Goal: Information Seeking & Learning: Learn about a topic

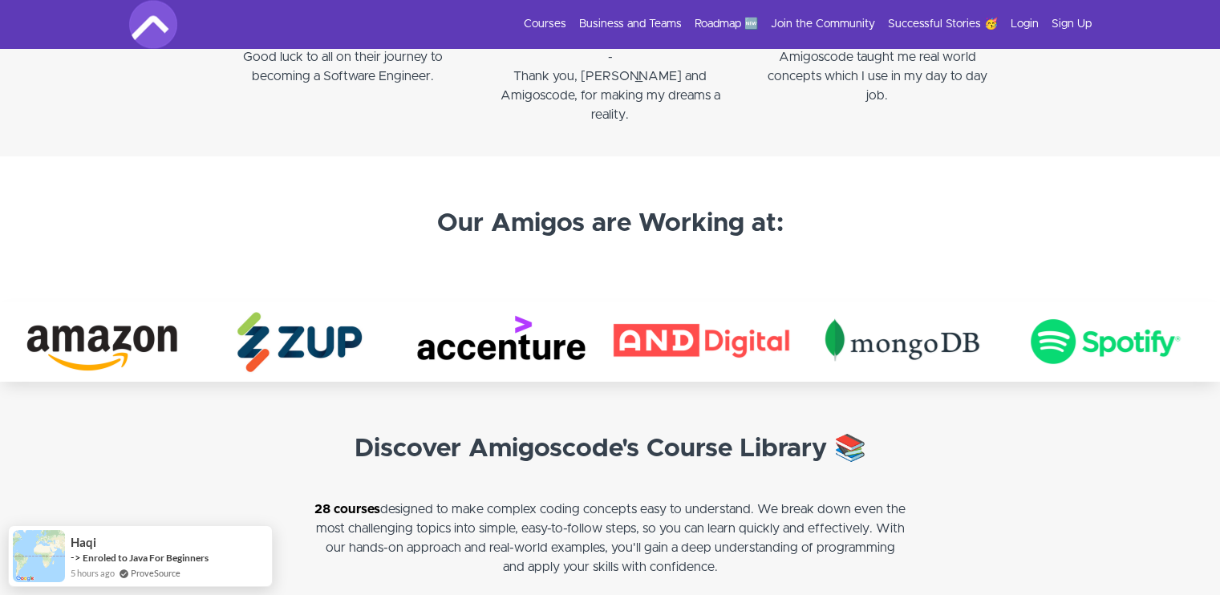
scroll to position [2807, 0]
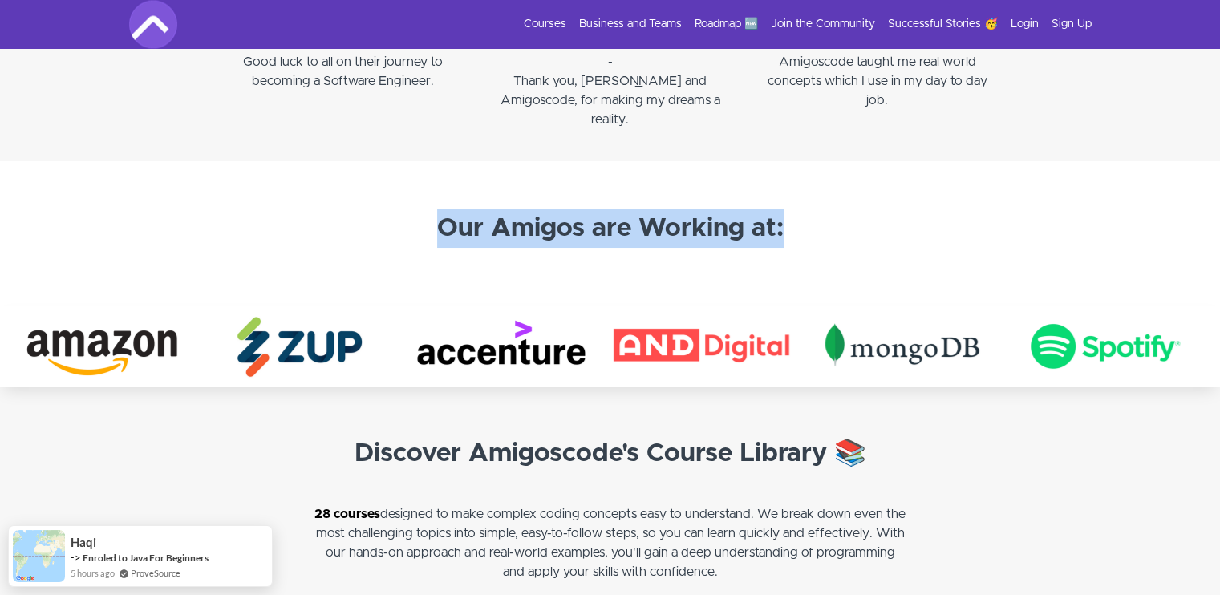
drag, startPoint x: 495, startPoint y: 226, endPoint x: 795, endPoint y: 216, distance: 300.1
click at [795, 215] on h3 "Our Amigos are Working at:" at bounding box center [610, 228] width 473 height 38
click at [796, 216] on h3 "Our Amigos are Working at:" at bounding box center [610, 228] width 473 height 38
drag, startPoint x: 743, startPoint y: 225, endPoint x: 379, endPoint y: 221, distance: 364.1
click at [346, 216] on section "Our Amigos are Working at:" at bounding box center [610, 233] width 1220 height 145
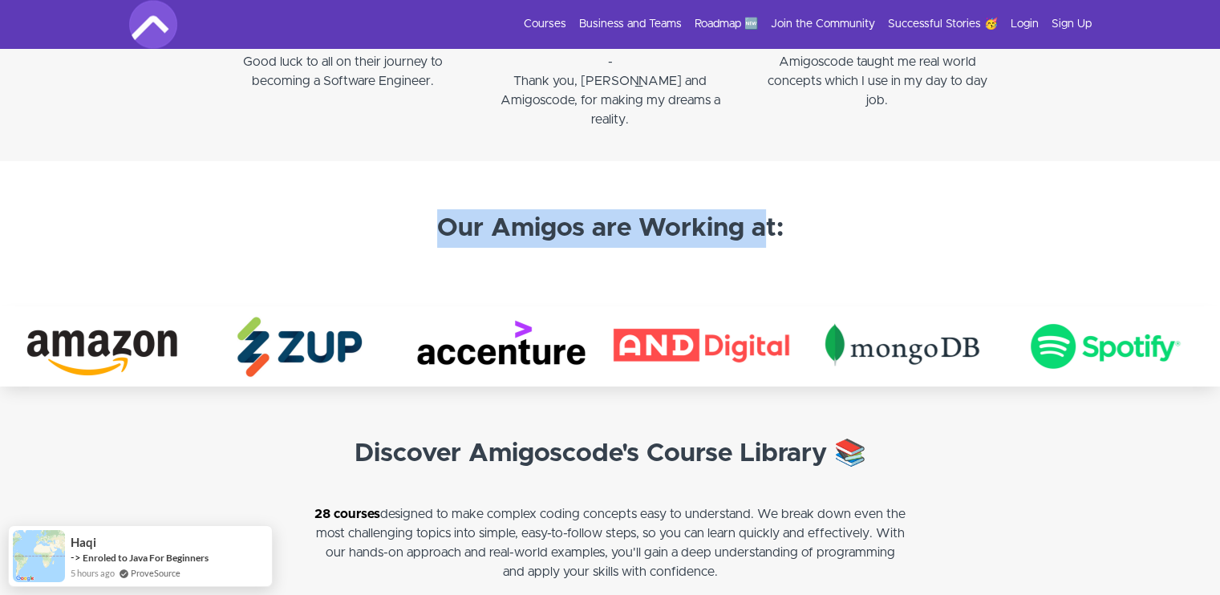
click at [443, 233] on strong "Our Amigos are Working at:" at bounding box center [610, 229] width 346 height 26
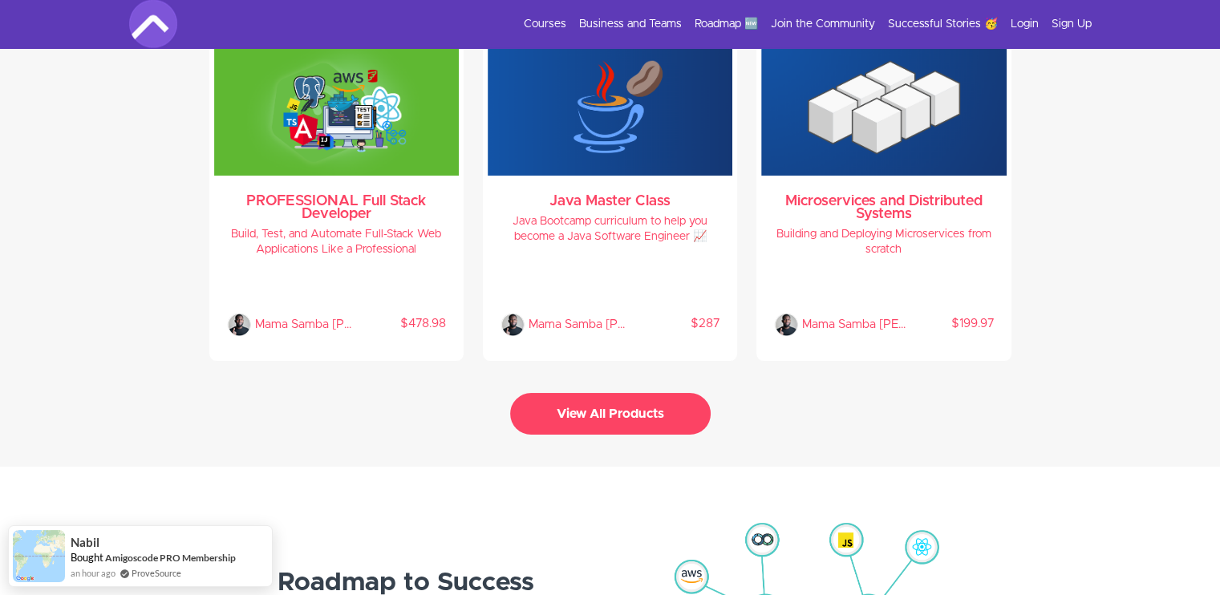
scroll to position [3475, 0]
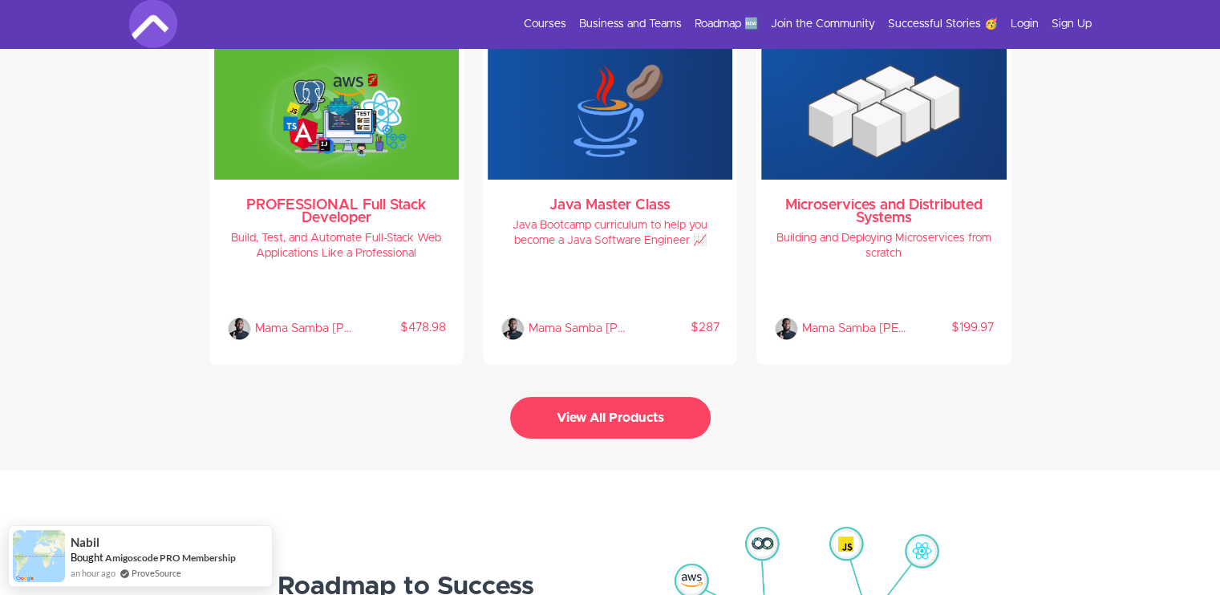
click at [663, 416] on button "View All Products" at bounding box center [610, 418] width 200 height 42
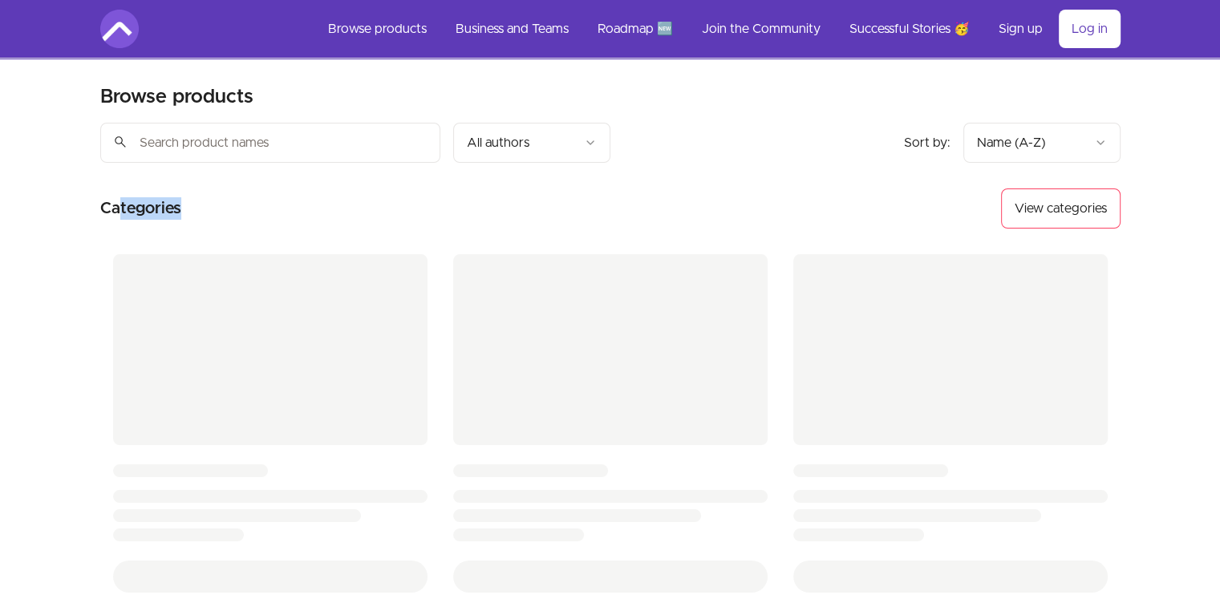
drag, startPoint x: 154, startPoint y: 209, endPoint x: 121, endPoint y: 208, distance: 32.9
click at [121, 208] on section "Categories View categories" at bounding box center [610, 208] width 1020 height 40
click at [121, 208] on h2 "Categories" at bounding box center [140, 208] width 81 height 40
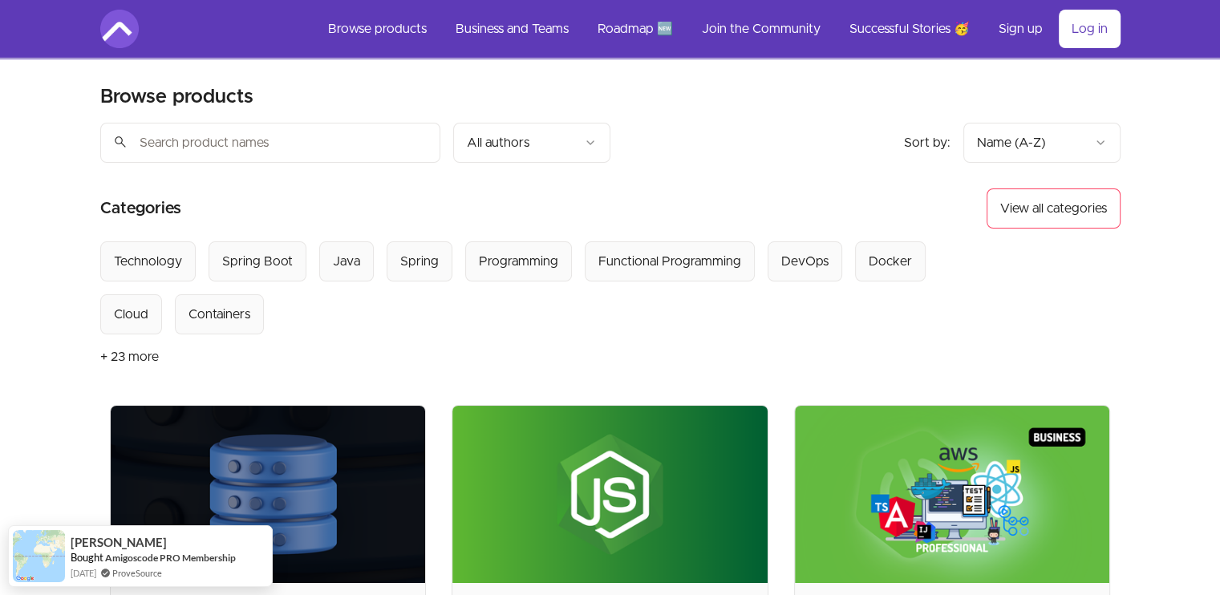
scroll to position [267, 0]
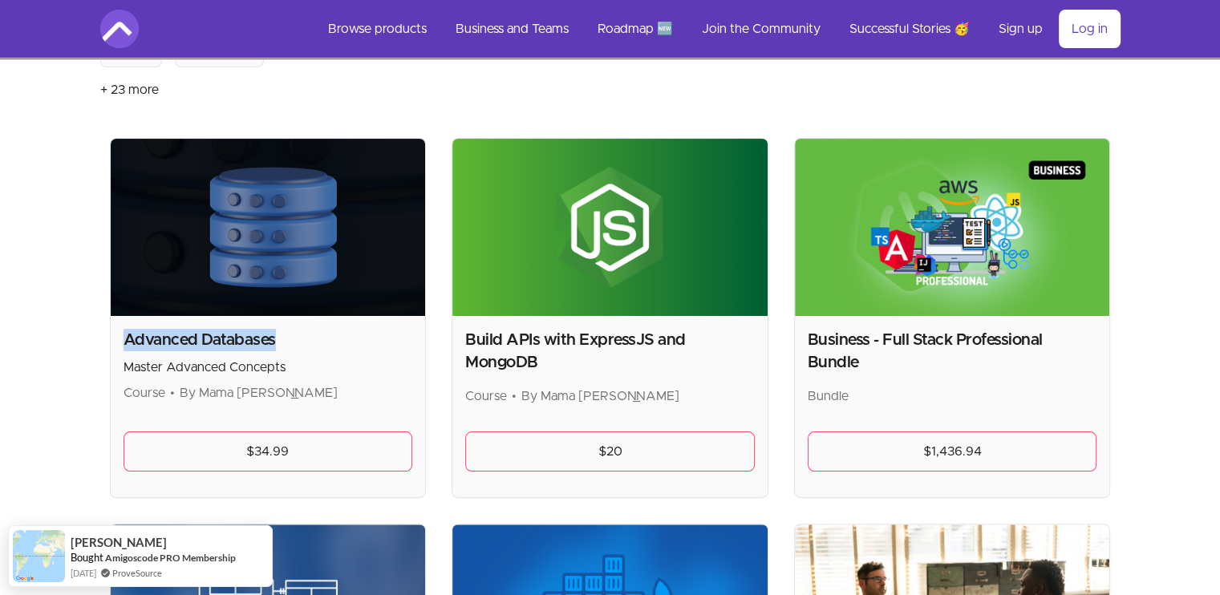
drag, startPoint x: 280, startPoint y: 344, endPoint x: 67, endPoint y: 335, distance: 213.5
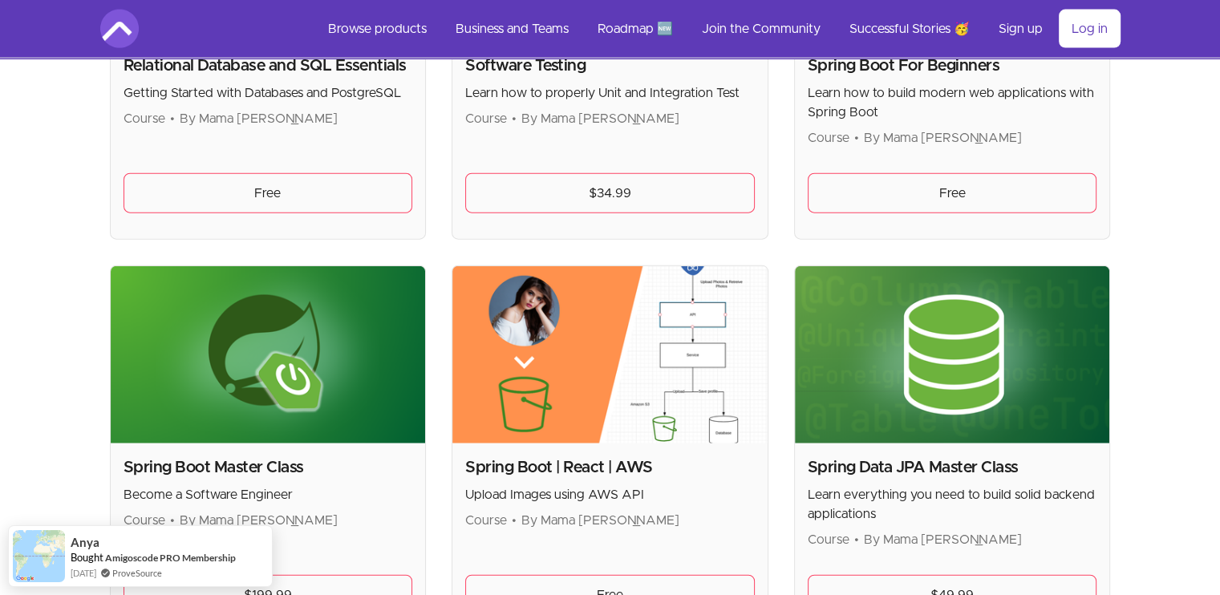
scroll to position [3609, 0]
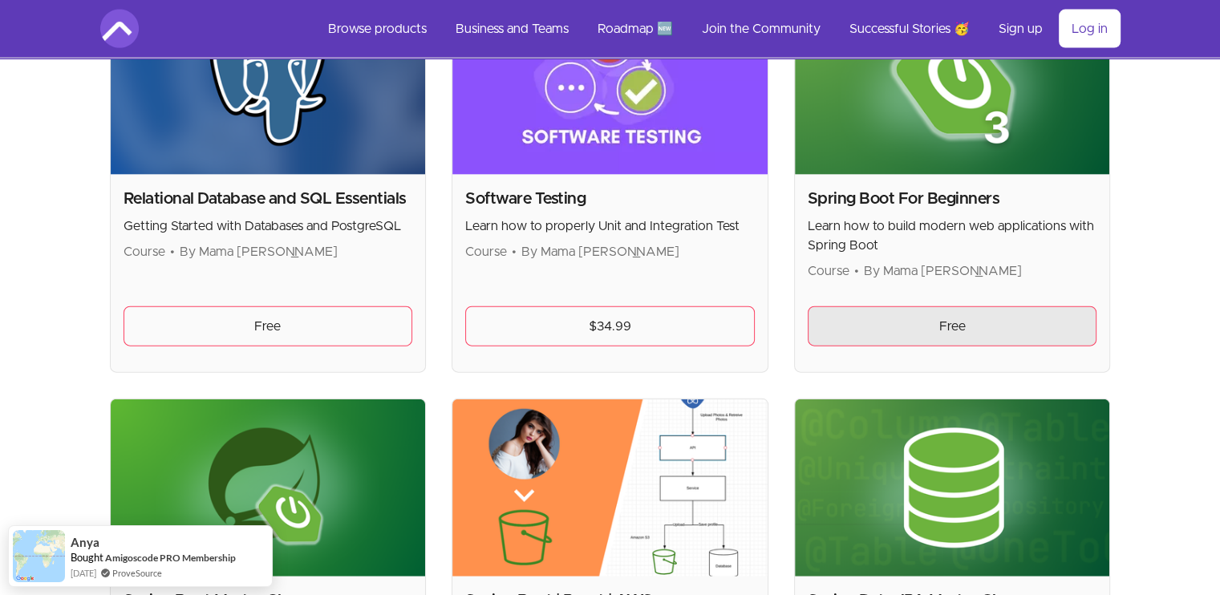
click at [892, 326] on link "Free" at bounding box center [953, 326] width 290 height 40
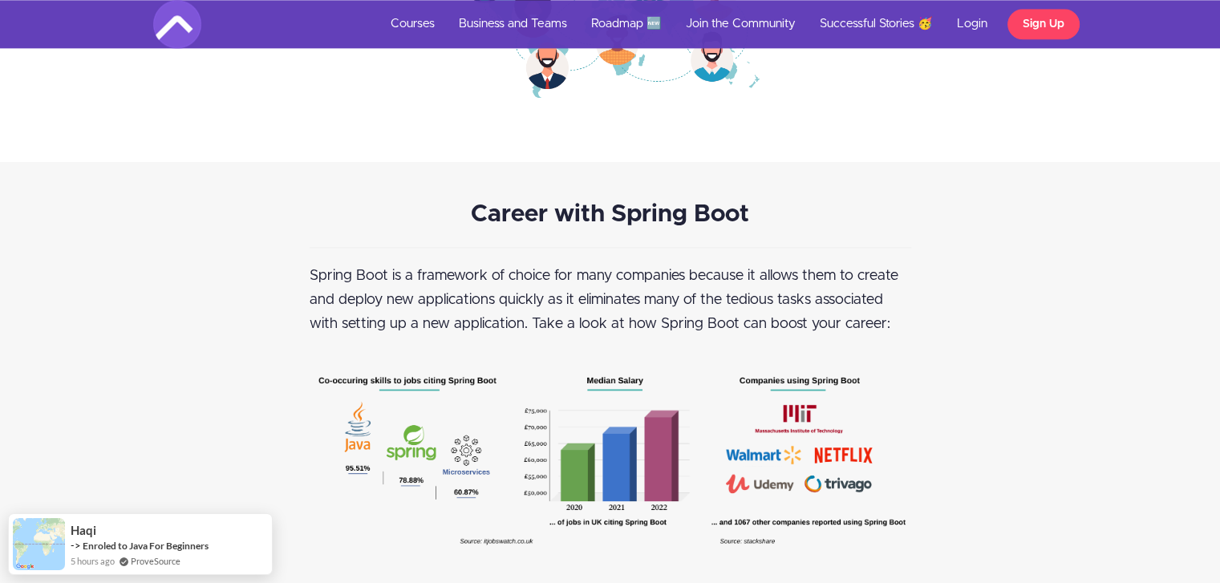
scroll to position [2005, 0]
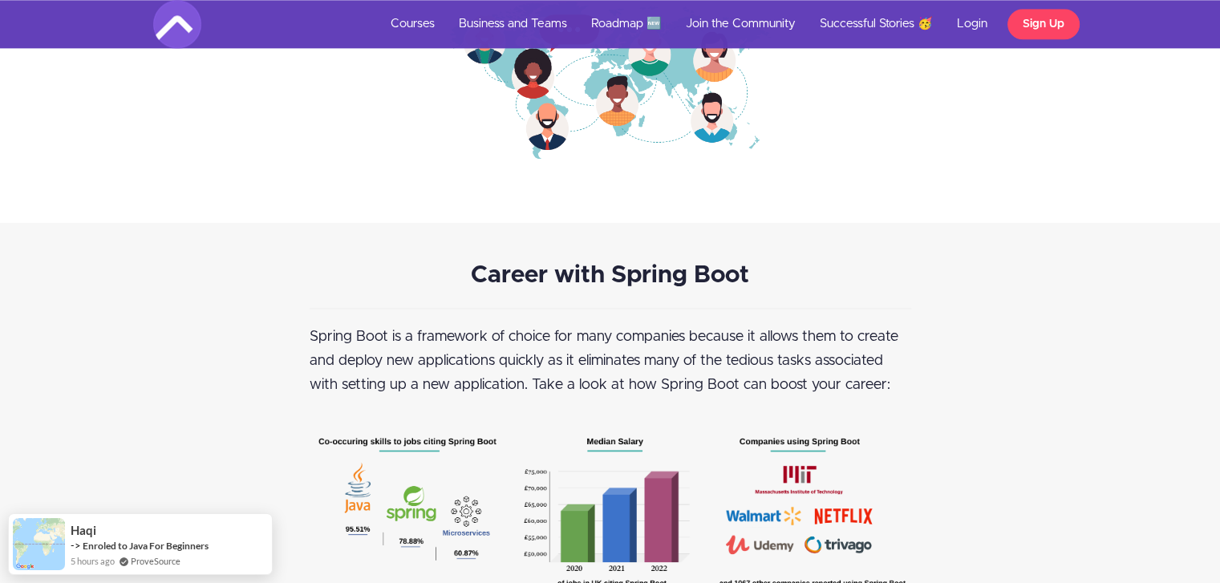
drag, startPoint x: 533, startPoint y: 278, endPoint x: 766, endPoint y: 266, distance: 232.9
click at [766, 266] on div "Career with Spring Boot Spring Boot is a framework of choice for many companies…" at bounding box center [611, 444] width 626 height 363
click at [767, 267] on p "Career with Spring Boot" at bounding box center [610, 276] width 601 height 27
drag, startPoint x: 734, startPoint y: 273, endPoint x: 426, endPoint y: 270, distance: 308.0
click at [417, 272] on p "Career with Spring Boot" at bounding box center [610, 276] width 601 height 27
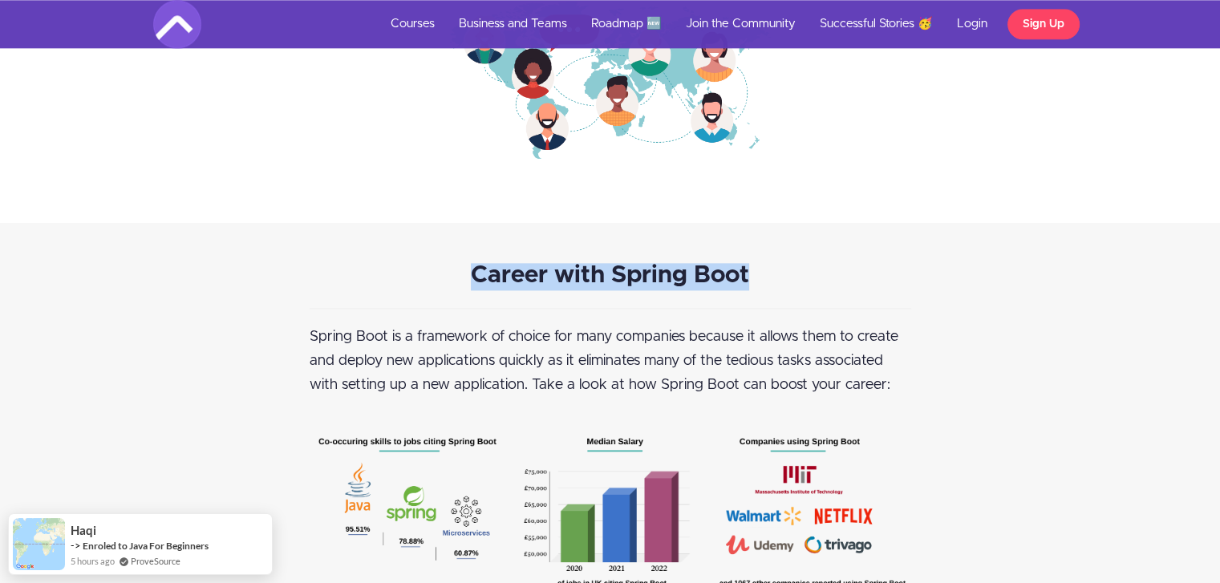
click at [480, 263] on strong "Career with Spring Boot" at bounding box center [610, 275] width 278 height 24
drag, startPoint x: 468, startPoint y: 265, endPoint x: 781, endPoint y: 281, distance: 313.2
click at [781, 281] on p "Career with Spring Boot" at bounding box center [610, 276] width 601 height 27
drag, startPoint x: 763, startPoint y: 274, endPoint x: 468, endPoint y: 266, distance: 296.0
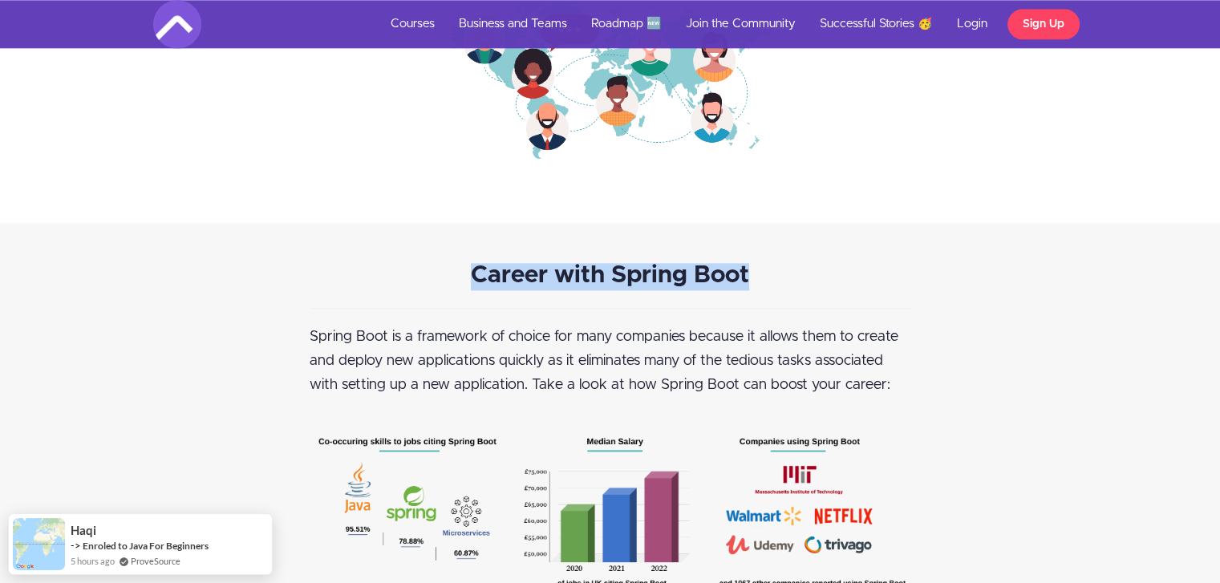
click at [420, 270] on p "Career with Spring Boot" at bounding box center [610, 276] width 601 height 27
click at [476, 266] on strong "Career with Spring Boot" at bounding box center [610, 275] width 278 height 24
drag, startPoint x: 466, startPoint y: 268, endPoint x: 791, endPoint y: 272, distance: 324.8
click at [791, 272] on p "Career with Spring Boot" at bounding box center [610, 276] width 601 height 27
click at [792, 272] on p "Career with Spring Boot" at bounding box center [610, 276] width 601 height 27
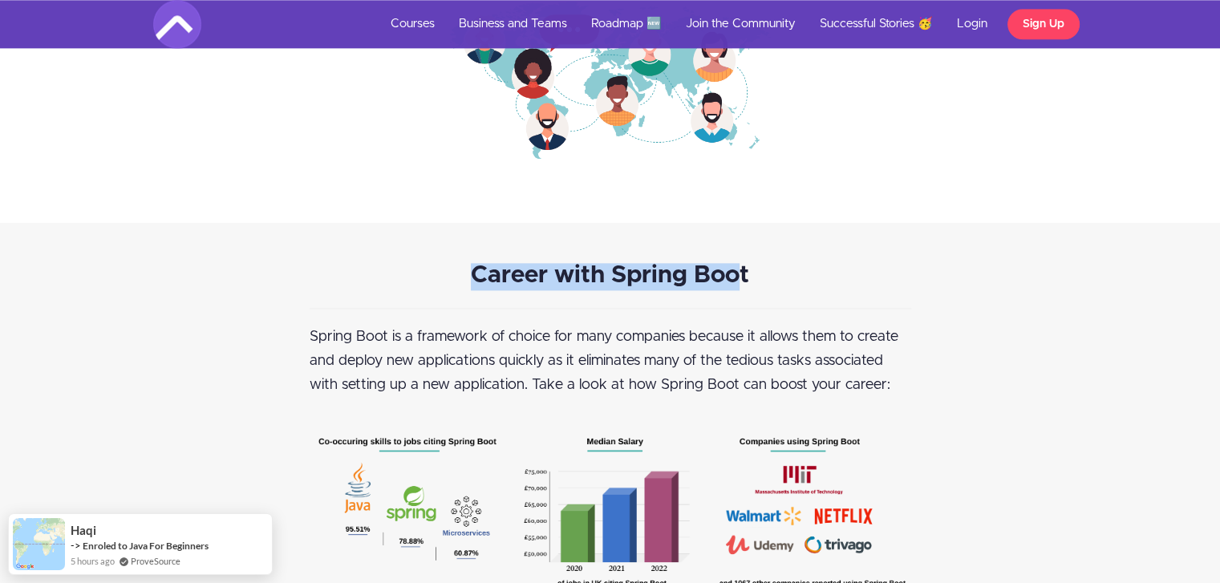
drag, startPoint x: 735, startPoint y: 273, endPoint x: 360, endPoint y: 265, distance: 374.6
click at [404, 269] on p "Career with Spring Boot" at bounding box center [610, 276] width 601 height 27
click at [375, 263] on p "Career with Spring Boot" at bounding box center [610, 276] width 601 height 27
drag, startPoint x: 465, startPoint y: 266, endPoint x: 823, endPoint y: 286, distance: 358.2
click at [823, 286] on p "Career with Spring Boot" at bounding box center [610, 276] width 601 height 27
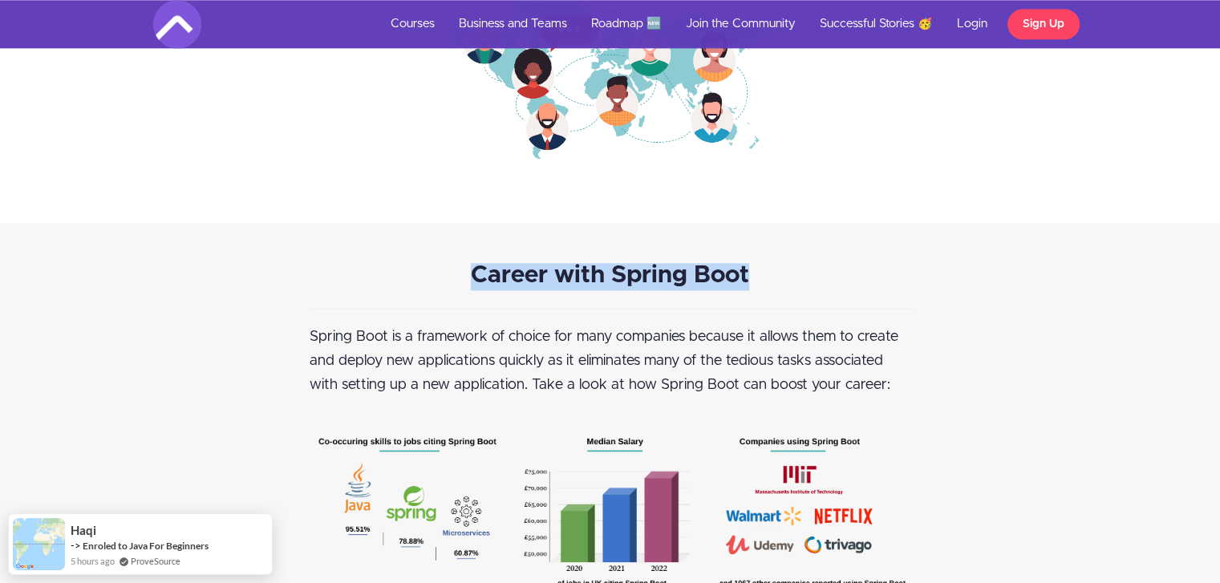
click at [782, 286] on p "Career with Spring Boot" at bounding box center [610, 276] width 601 height 27
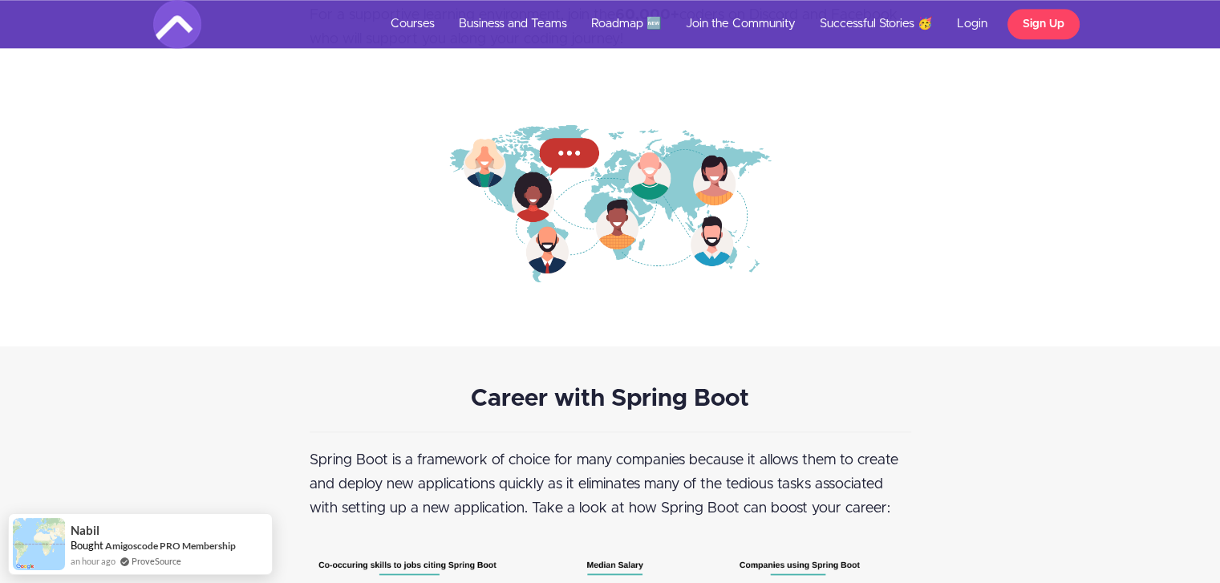
scroll to position [1871, 0]
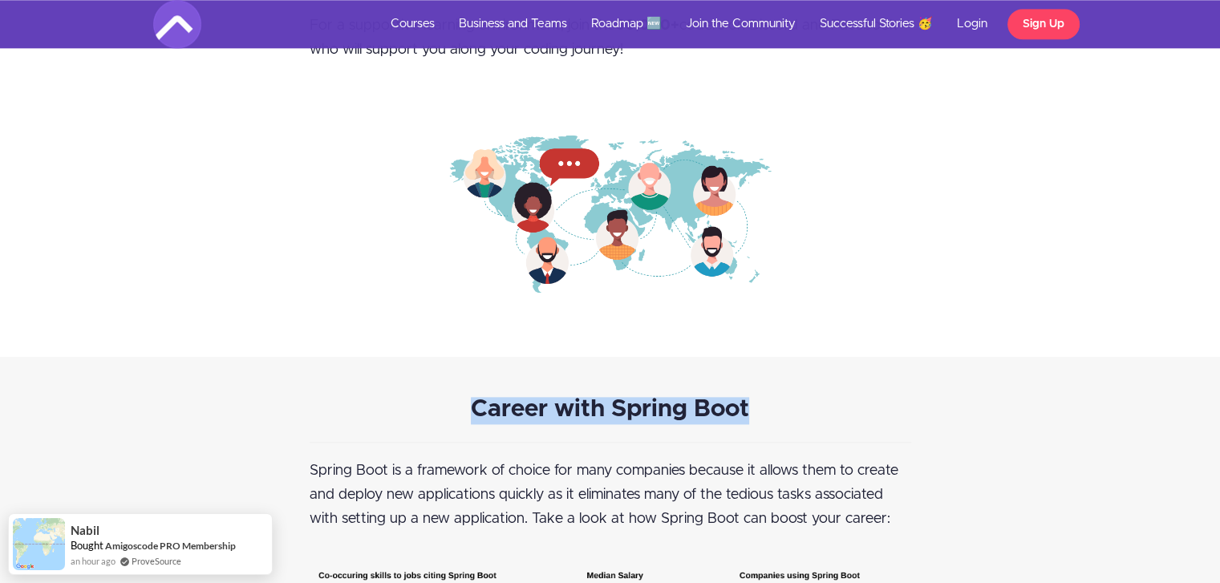
drag, startPoint x: 526, startPoint y: 407, endPoint x: 749, endPoint y: 411, distance: 223.0
click at [749, 411] on p "Career with Spring Boot" at bounding box center [610, 410] width 601 height 27
drag, startPoint x: 577, startPoint y: 400, endPoint x: 456, endPoint y: 400, distance: 121.1
click at [458, 400] on p "Career with Spring Boot" at bounding box center [610, 410] width 601 height 27
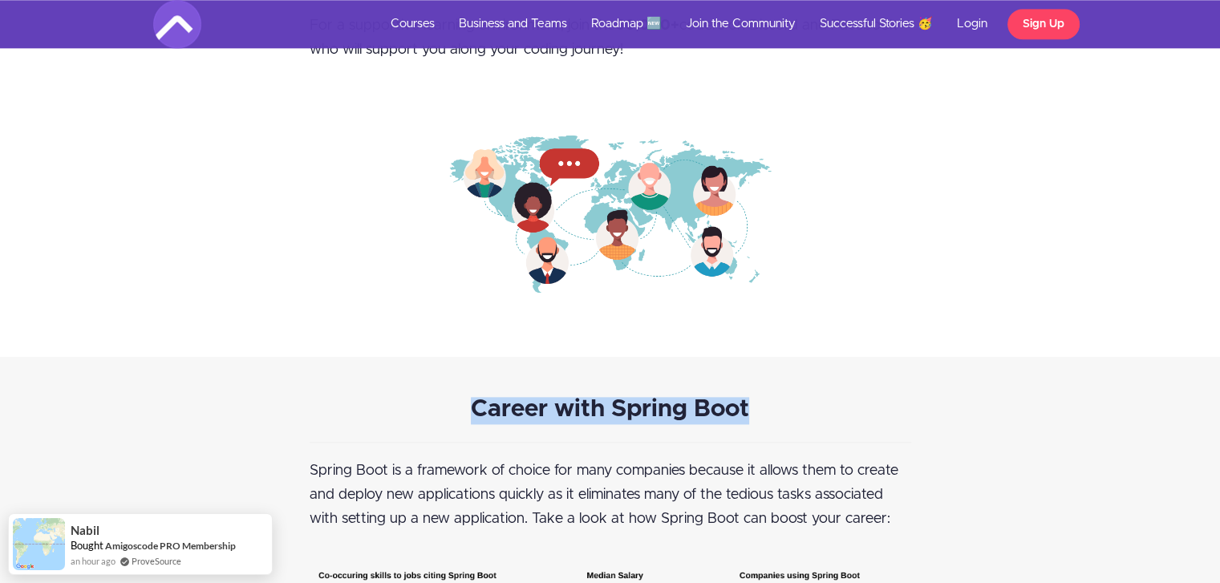
click at [484, 397] on strong "Career with Spring Boot" at bounding box center [610, 409] width 278 height 24
drag, startPoint x: 460, startPoint y: 402, endPoint x: 767, endPoint y: 396, distance: 308.0
click at [767, 397] on p "Career with Spring Boot" at bounding box center [610, 410] width 601 height 27
drag, startPoint x: 751, startPoint y: 403, endPoint x: 421, endPoint y: 391, distance: 329.8
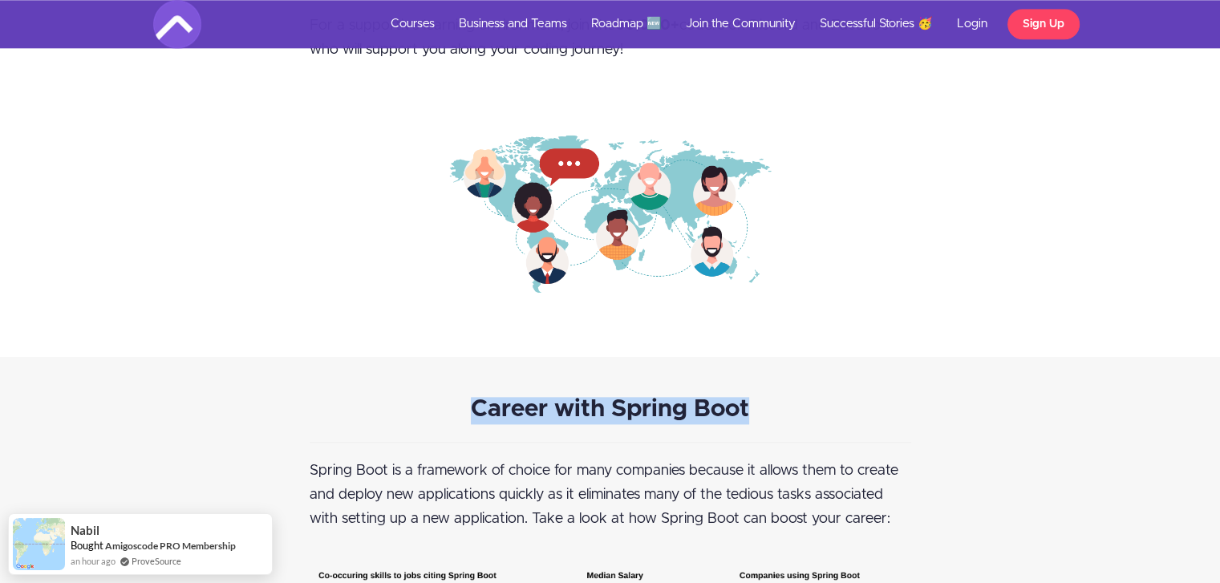
click at [393, 391] on div "Career with Spring Boot Spring Boot is a framework of choice for many companies…" at bounding box center [610, 578] width 1220 height 443
click at [523, 388] on div "Career with Spring Boot Spring Boot is a framework of choice for many companies…" at bounding box center [610, 578] width 1220 height 443
drag, startPoint x: 494, startPoint y: 403, endPoint x: 745, endPoint y: 404, distance: 251.0
click at [745, 404] on strong "Career with Spring Boot" at bounding box center [610, 409] width 278 height 24
click at [747, 404] on strong "Career with Spring Boot" at bounding box center [610, 409] width 278 height 24
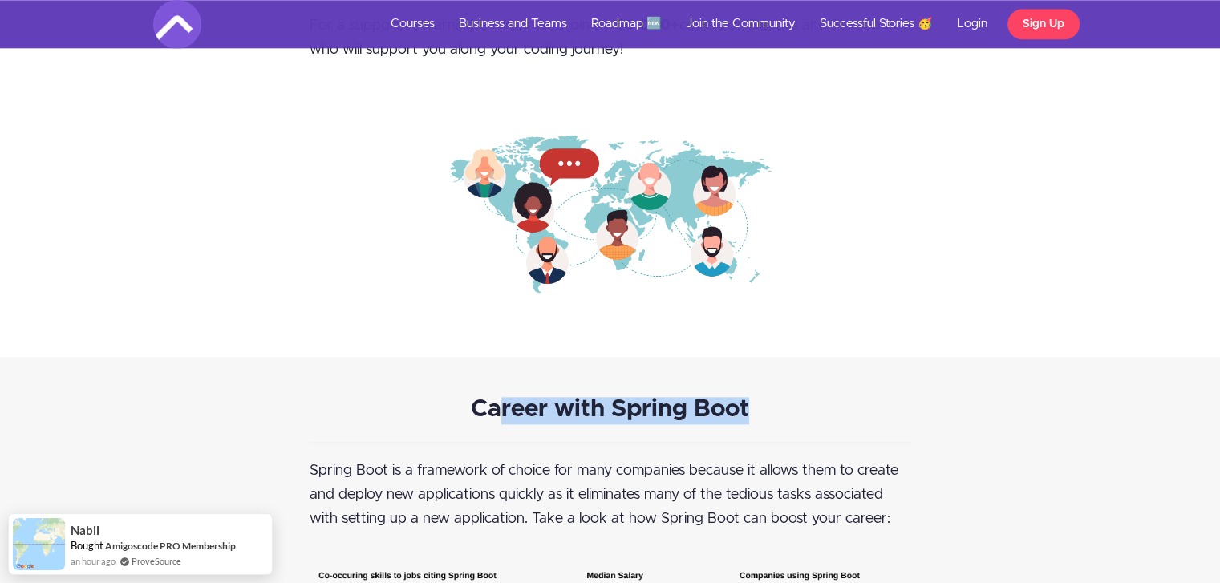
drag, startPoint x: 747, startPoint y: 404, endPoint x: 469, endPoint y: 416, distance: 278.5
click at [487, 419] on p "Career with Spring Boot" at bounding box center [610, 410] width 601 height 27
click at [469, 416] on p "Career with Spring Boot" at bounding box center [610, 410] width 601 height 27
drag, startPoint x: 528, startPoint y: 407, endPoint x: 839, endPoint y: 408, distance: 311.2
click at [839, 408] on p "Career with Spring Boot" at bounding box center [610, 410] width 601 height 27
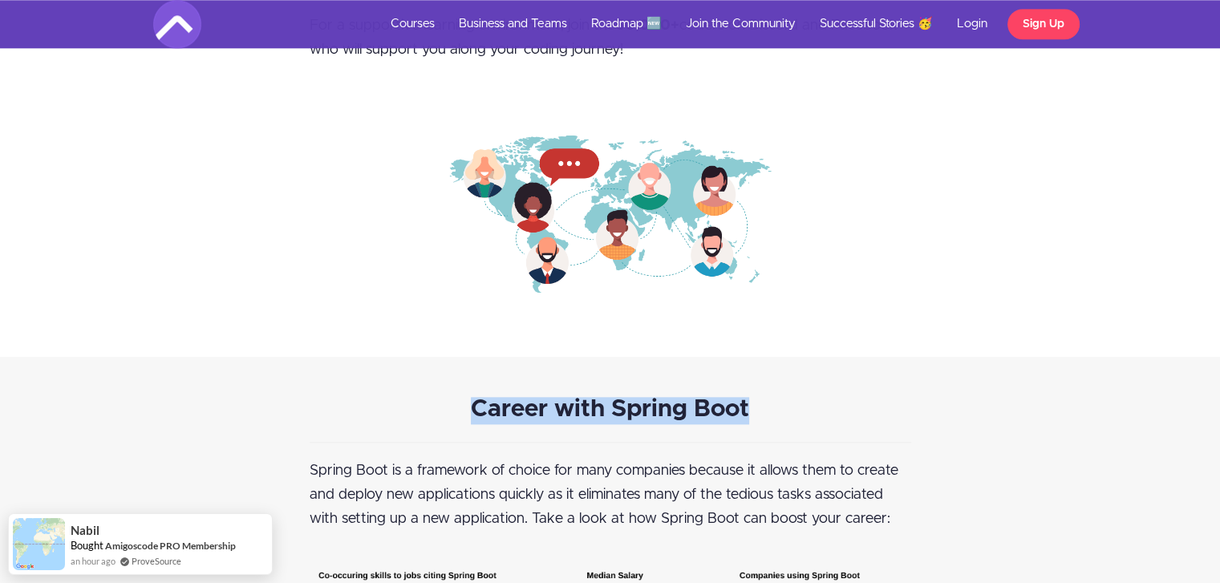
click at [773, 405] on p "Career with Spring Boot" at bounding box center [610, 410] width 601 height 27
drag, startPoint x: 677, startPoint y: 403, endPoint x: 697, endPoint y: 399, distance: 20.6
click at [697, 399] on p "Career with Spring Boot" at bounding box center [610, 410] width 601 height 27
click at [697, 399] on strong "Career with Spring Boot" at bounding box center [610, 409] width 278 height 24
drag, startPoint x: 690, startPoint y: 403, endPoint x: 615, endPoint y: 407, distance: 74.7
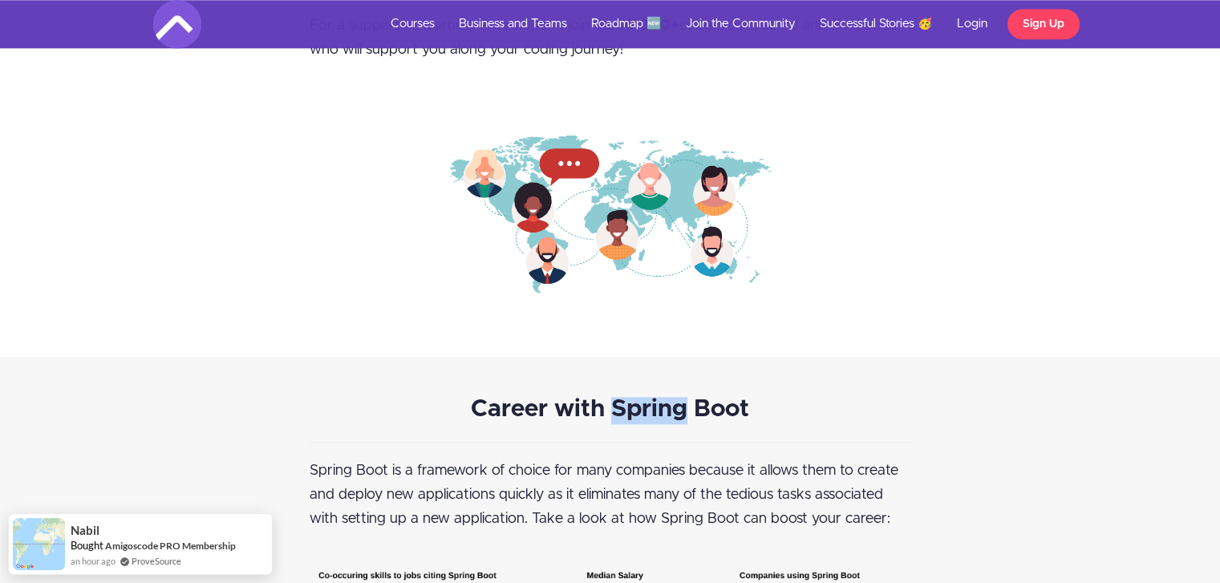
click at [615, 407] on strong "Career with Spring Boot" at bounding box center [610, 409] width 278 height 24
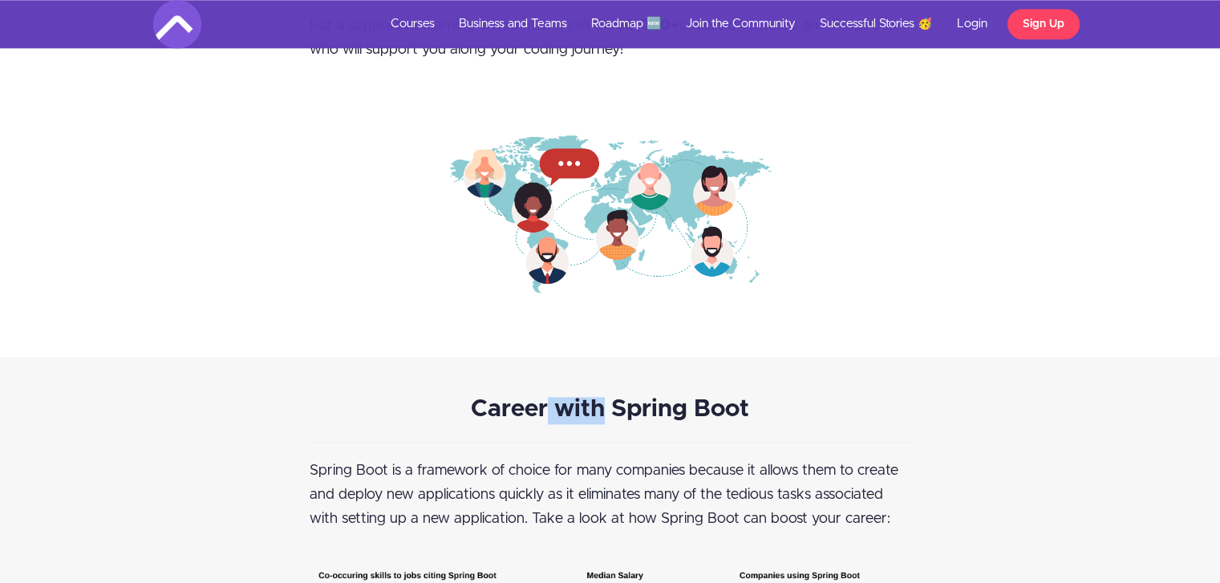
drag, startPoint x: 600, startPoint y: 404, endPoint x: 550, endPoint y: 404, distance: 49.7
click at [550, 404] on strong "Career with Spring Boot" at bounding box center [610, 409] width 278 height 24
click at [558, 404] on strong "Career with Spring Boot" at bounding box center [610, 409] width 278 height 24
drag, startPoint x: 558, startPoint y: 404, endPoint x: 601, endPoint y: 407, distance: 43.4
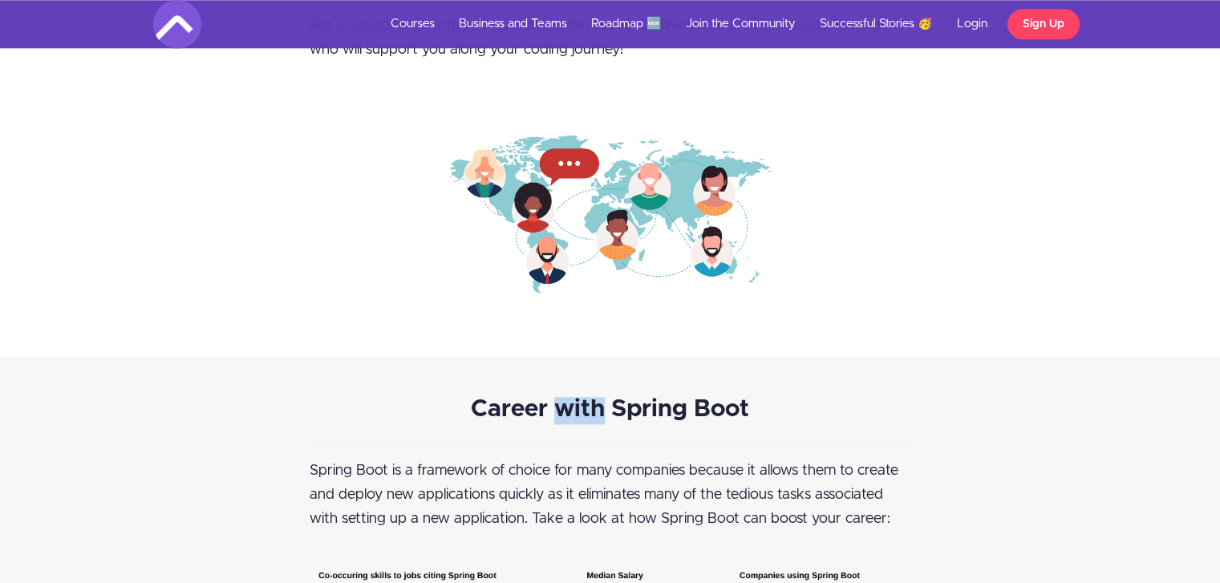
click at [601, 407] on strong "Career with Spring Boot" at bounding box center [610, 409] width 278 height 24
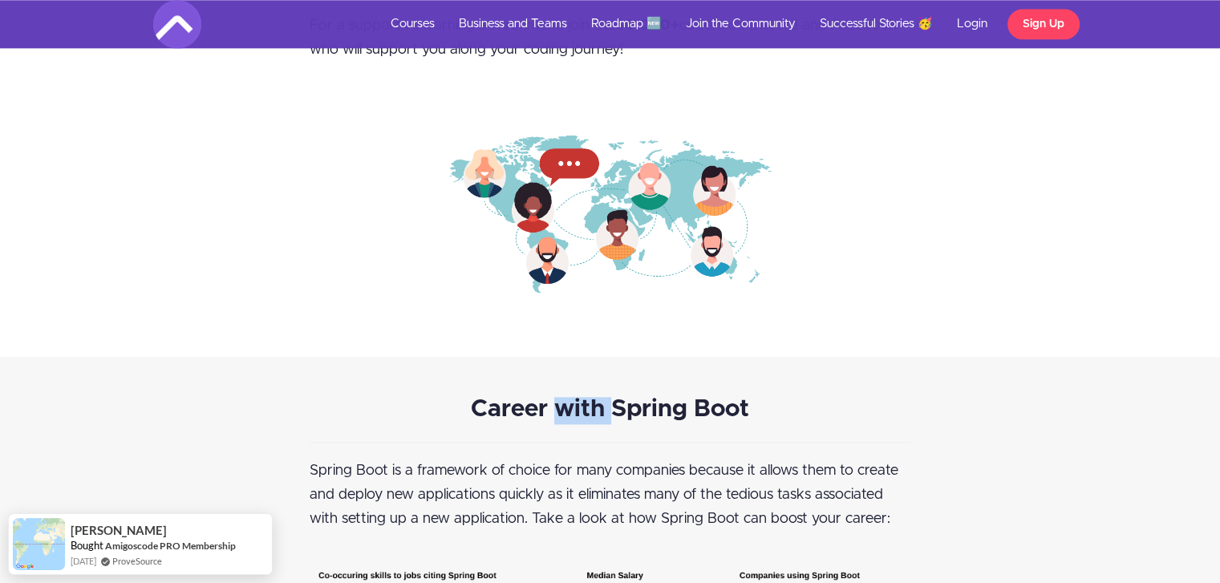
drag, startPoint x: 601, startPoint y: 407, endPoint x: 563, endPoint y: 404, distance: 38.6
click at [563, 404] on strong "Career with Spring Boot" at bounding box center [610, 409] width 278 height 24
click at [561, 405] on strong "Career with Spring Boot" at bounding box center [610, 409] width 278 height 24
drag, startPoint x: 555, startPoint y: 405, endPoint x: 601, endPoint y: 406, distance: 45.7
click at [601, 406] on strong "Career with Spring Boot" at bounding box center [610, 409] width 278 height 24
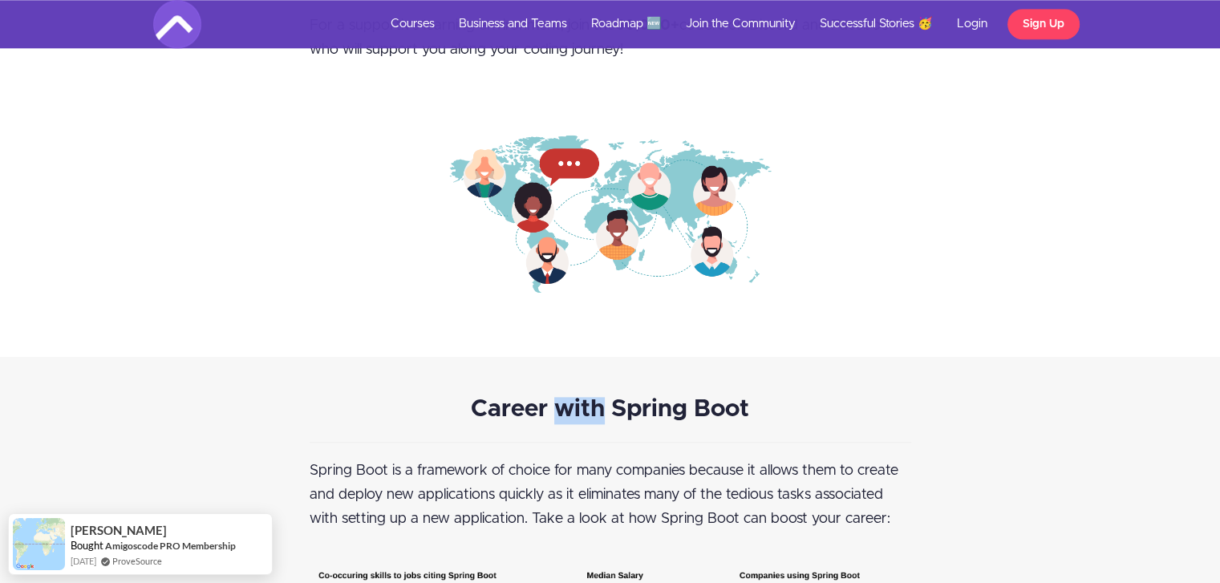
click at [601, 406] on strong "Career with Spring Boot" at bounding box center [610, 409] width 278 height 24
drag, startPoint x: 601, startPoint y: 406, endPoint x: 560, endPoint y: 404, distance: 40.9
click at [560, 404] on strong "Career with Spring Boot" at bounding box center [610, 409] width 278 height 24
click at [561, 404] on strong "Career with Spring Boot" at bounding box center [610, 409] width 278 height 24
drag, startPoint x: 557, startPoint y: 404, endPoint x: 599, endPoint y: 407, distance: 42.6
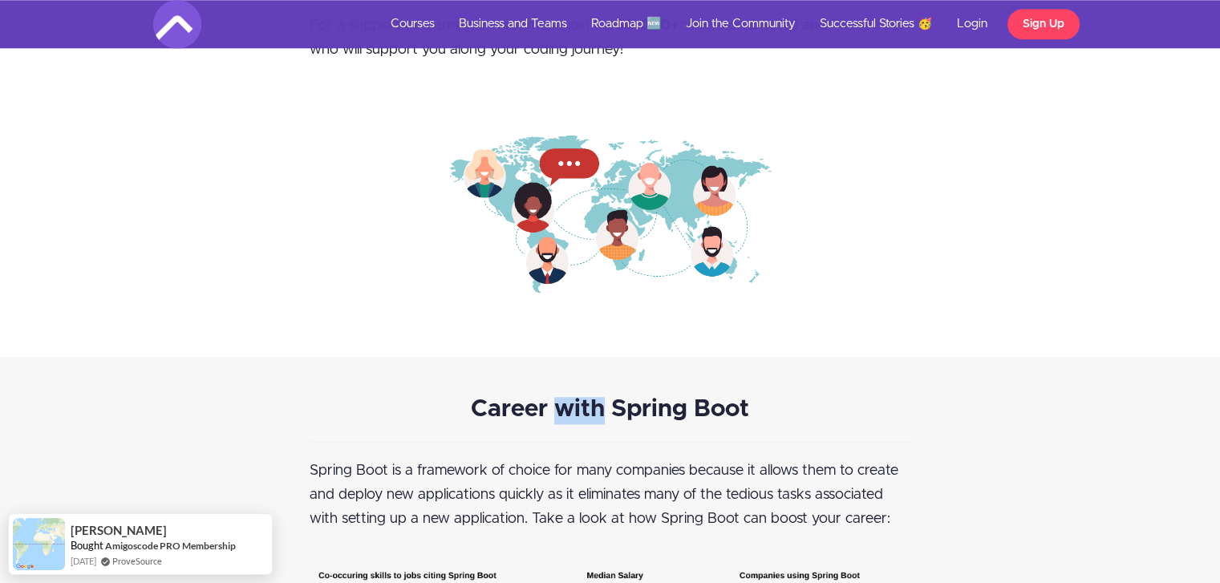
click at [599, 407] on strong "Career with Spring Boot" at bounding box center [610, 409] width 278 height 24
drag, startPoint x: 545, startPoint y: 403, endPoint x: 470, endPoint y: 403, distance: 75.4
click at [471, 403] on strong "Career with Spring Boot" at bounding box center [610, 409] width 278 height 24
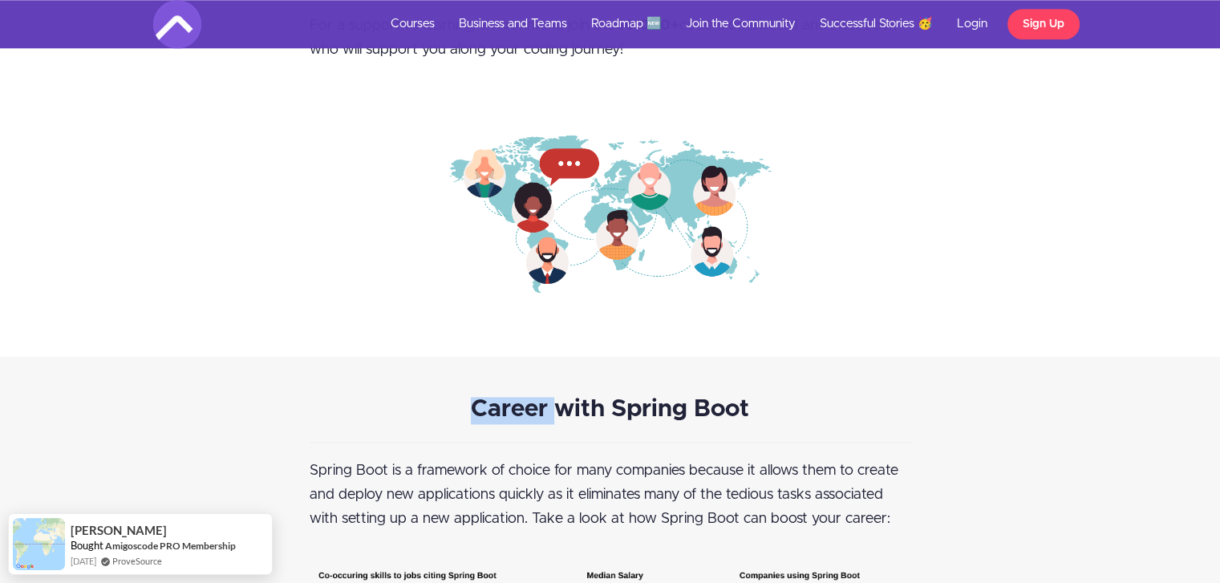
drag, startPoint x: 470, startPoint y: 403, endPoint x: 545, endPoint y: 410, distance: 75.7
click at [545, 410] on strong "Career with Spring Boot" at bounding box center [610, 409] width 278 height 24
drag, startPoint x: 541, startPoint y: 409, endPoint x: 430, endPoint y: 407, distance: 110.7
click at [430, 407] on p "Career with Spring Boot" at bounding box center [610, 410] width 601 height 27
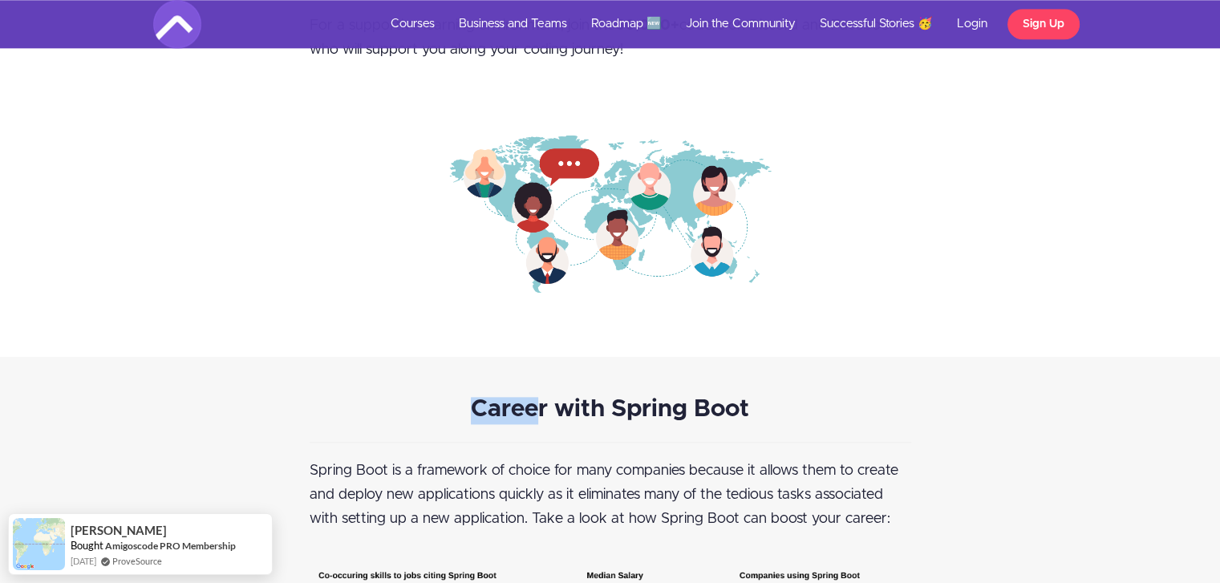
click at [444, 405] on p "Career with Spring Boot" at bounding box center [610, 410] width 601 height 27
drag, startPoint x: 459, startPoint y: 403, endPoint x: 541, endPoint y: 407, distance: 82.7
click at [541, 407] on p "Career with Spring Boot" at bounding box center [610, 410] width 601 height 27
click at [543, 407] on strong "Career with Spring Boot" at bounding box center [610, 409] width 278 height 24
drag, startPoint x: 536, startPoint y: 403, endPoint x: 468, endPoint y: 400, distance: 68.2
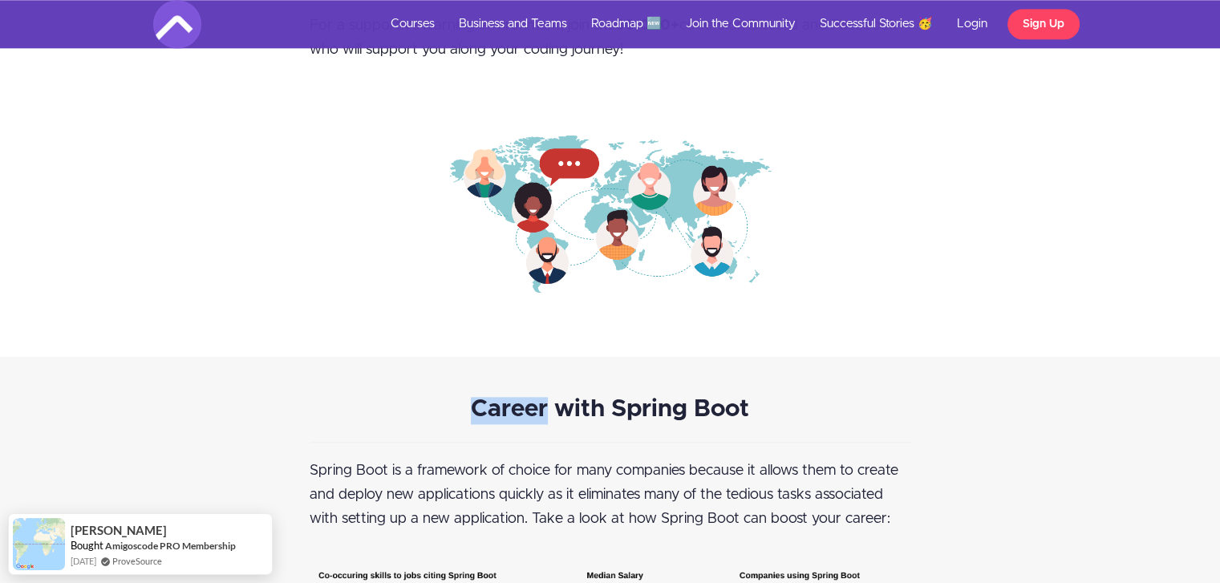
click at [468, 400] on p "Career with Spring Boot" at bounding box center [610, 410] width 601 height 27
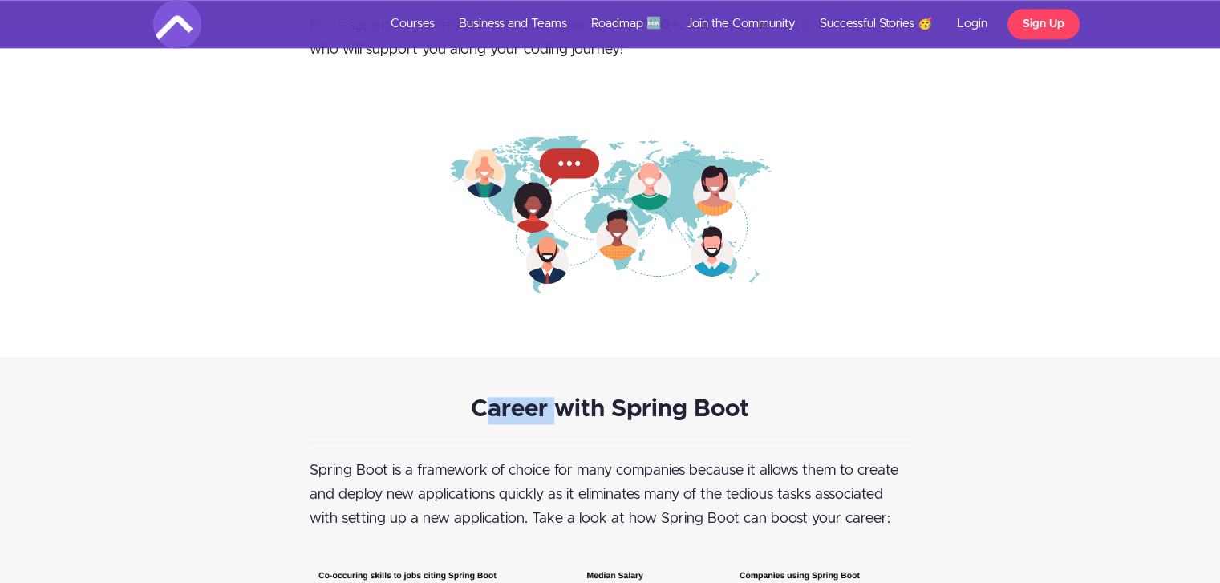
drag, startPoint x: 482, startPoint y: 402, endPoint x: 553, endPoint y: 407, distance: 70.7
click at [553, 407] on strong "Career with Spring Boot" at bounding box center [610, 409] width 278 height 24
click at [549, 407] on strong "Career with Spring Boot" at bounding box center [610, 409] width 278 height 24
drag, startPoint x: 544, startPoint y: 407, endPoint x: 398, endPoint y: 407, distance: 146.0
click at [395, 407] on p "Career with Spring Boot" at bounding box center [610, 410] width 601 height 27
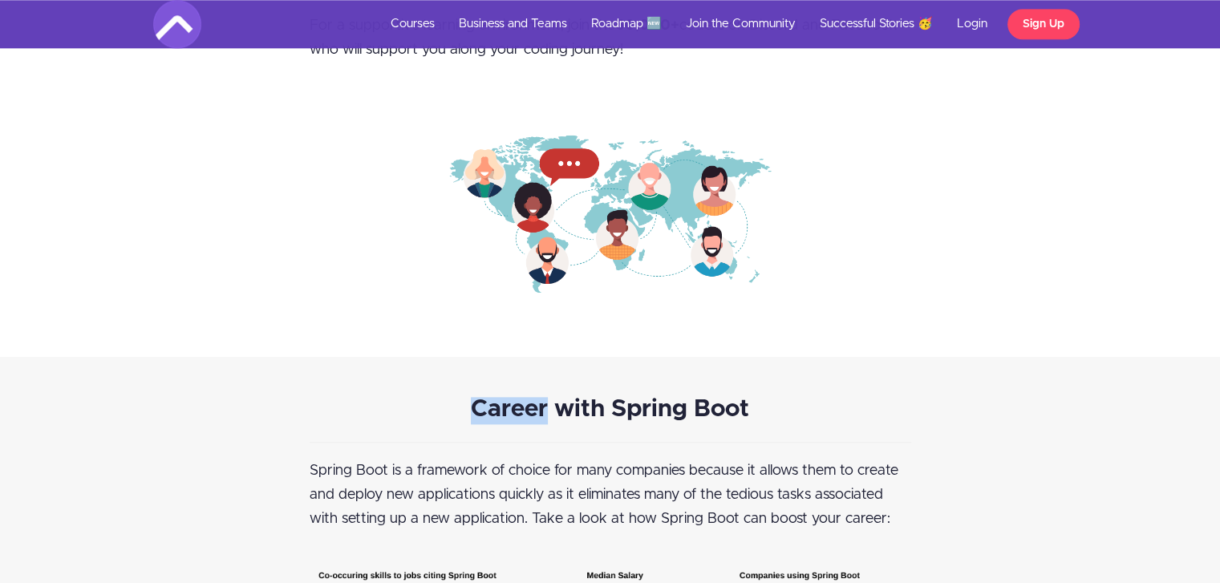
click at [456, 407] on p "Career with Spring Boot" at bounding box center [610, 410] width 601 height 27
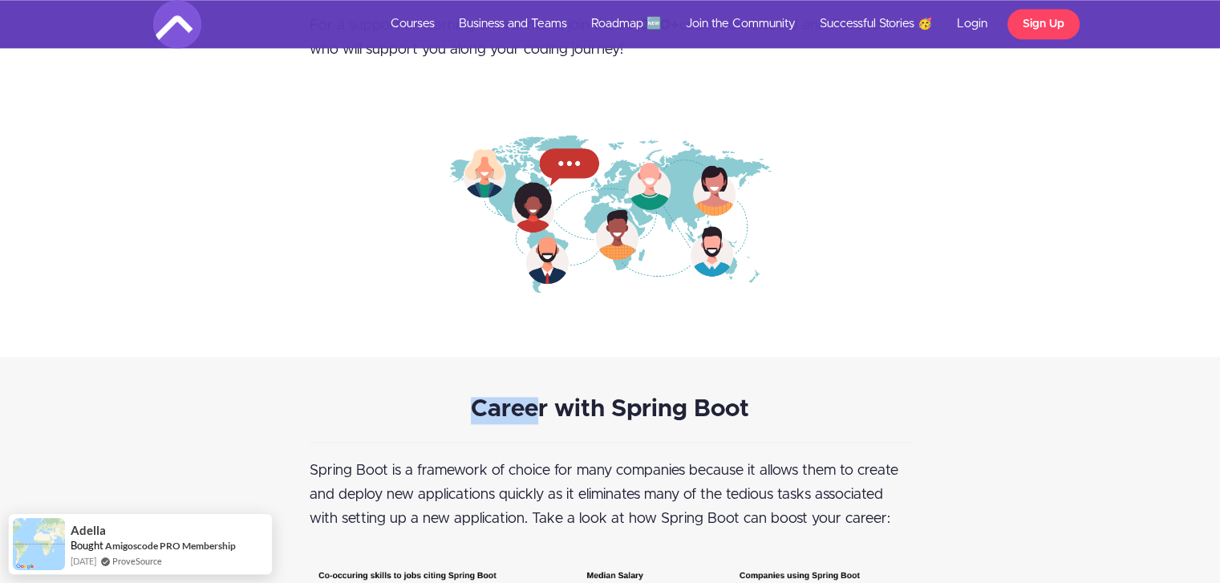
drag, startPoint x: 469, startPoint y: 403, endPoint x: 542, endPoint y: 406, distance: 73.0
click at [541, 406] on p "Career with Spring Boot" at bounding box center [610, 410] width 601 height 27
click at [542, 406] on strong "Career with Spring Boot" at bounding box center [610, 409] width 278 height 24
drag
click at [485, 397] on strong "Career with Spring Boot" at bounding box center [610, 409] width 278 height 24
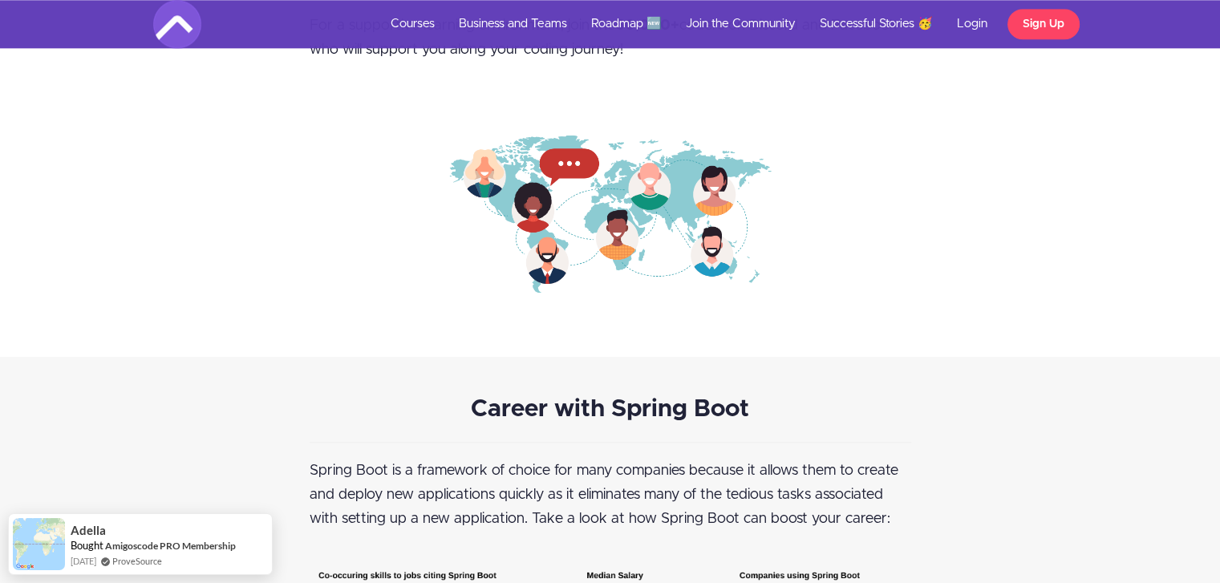
click at [477, 397] on strong "Career with Spring Boot" at bounding box center [610, 409] width 278 height 24
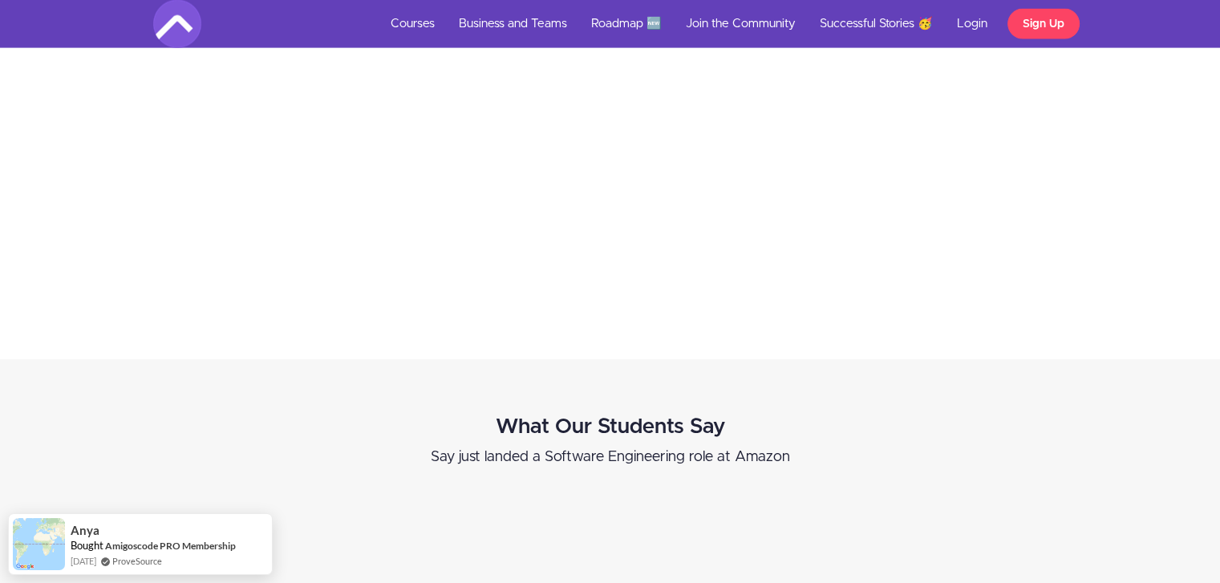
scroll to position [3609, 0]
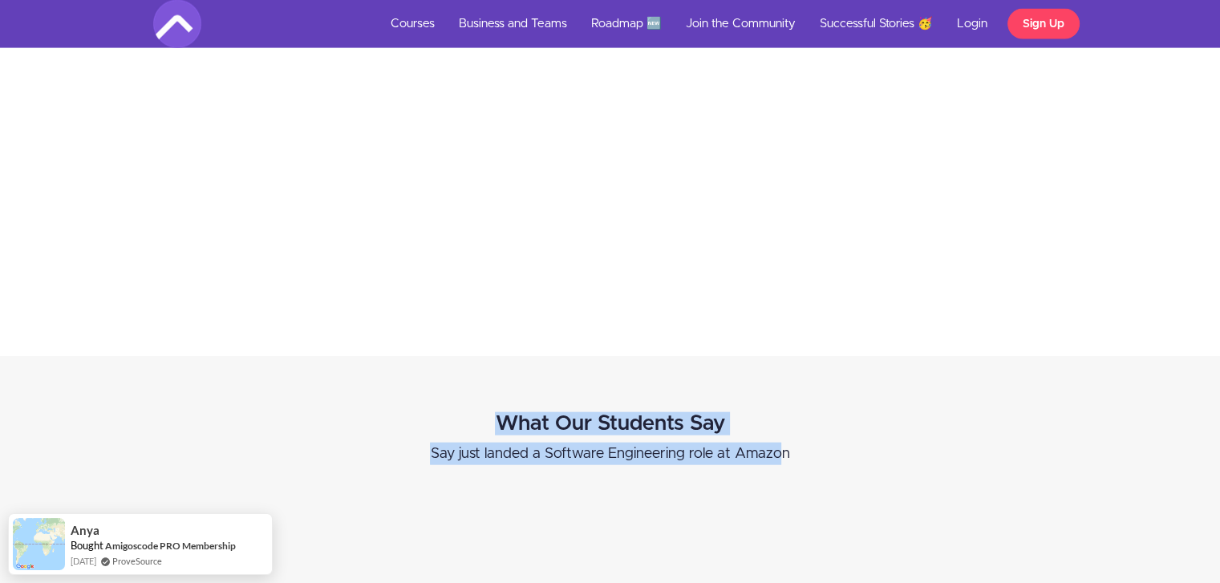
click at [812, 461] on p "Say just landed a Software Engineering role at Amazon" at bounding box center [609, 454] width 805 height 22
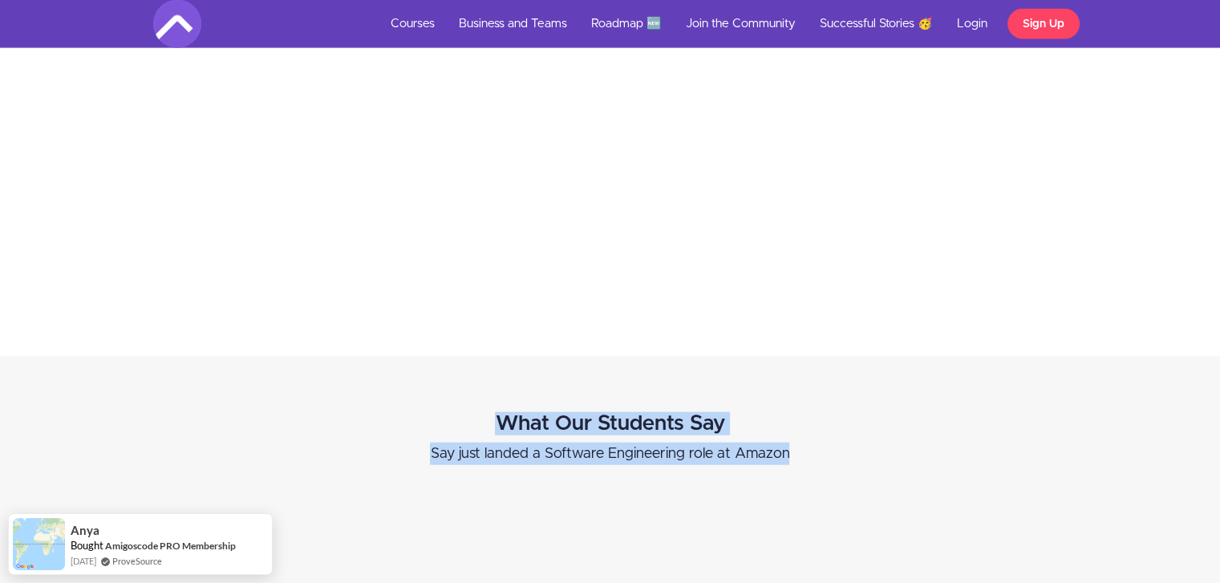
click at [803, 460] on p "Say just landed a Software Engineering role at Amazon" at bounding box center [609, 454] width 805 height 22
click at [492, 412] on h2 "What Our Students Say" at bounding box center [609, 423] width 805 height 23
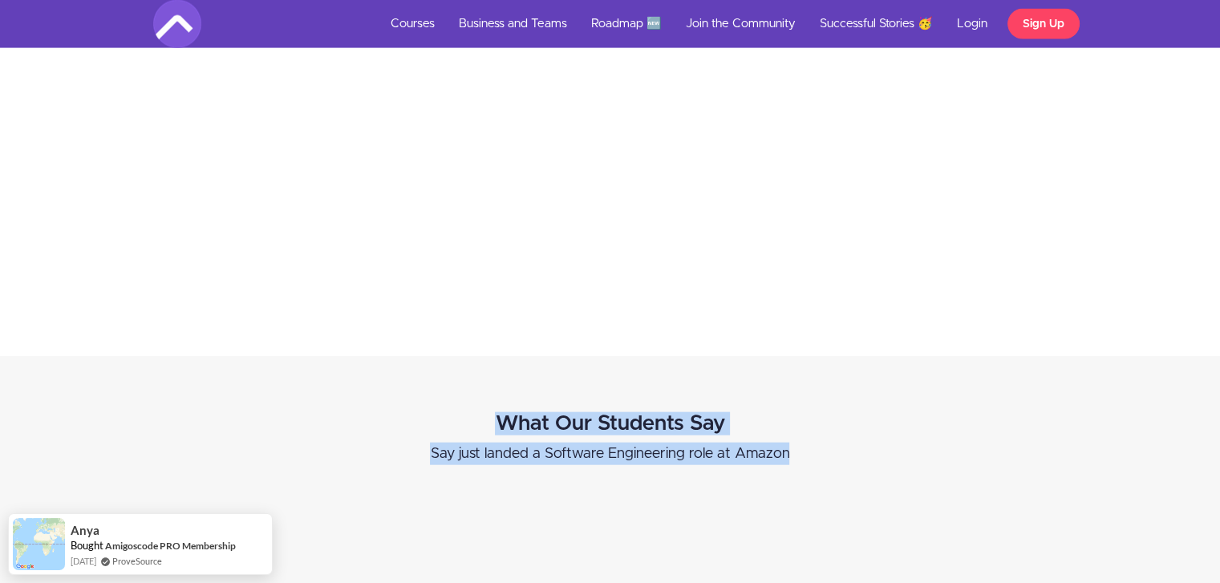
click at [798, 462] on p "Say just landed a Software Engineering role at Amazon" at bounding box center [609, 454] width 805 height 22
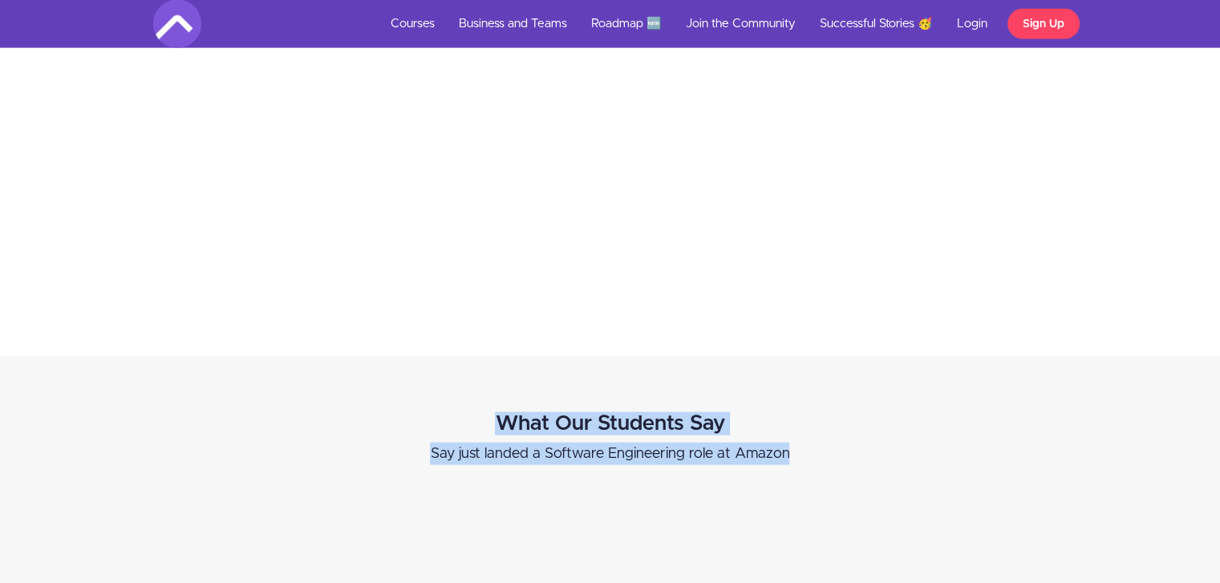
click at [785, 458] on p "Say just landed a Software Engineering role at Amazon" at bounding box center [609, 454] width 805 height 22
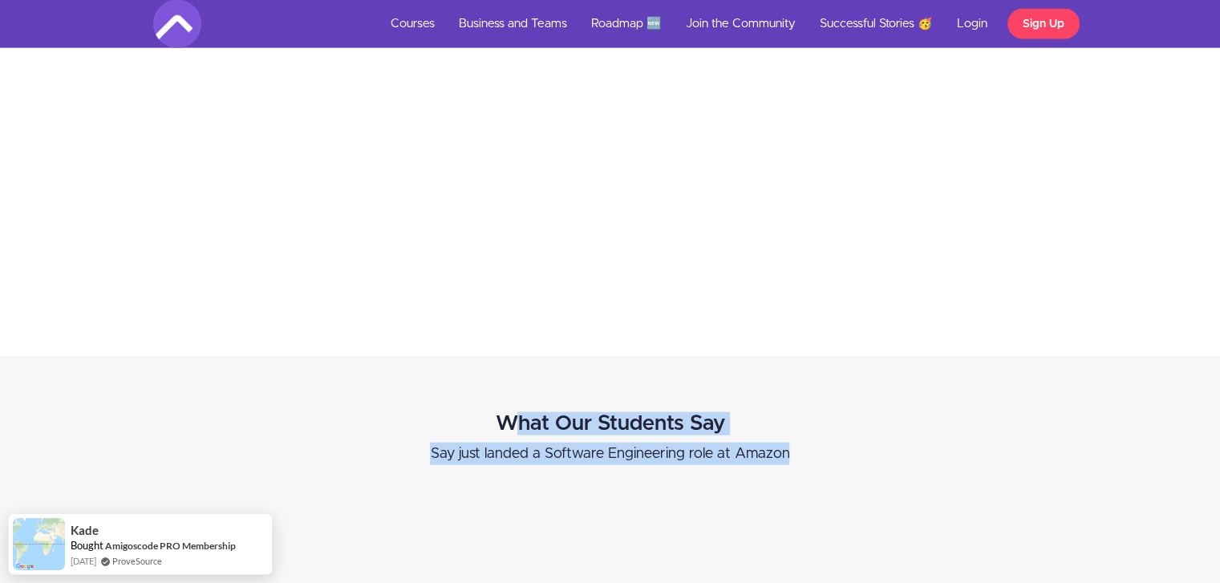
click at [861, 448] on p "Say just landed a Software Engineering role at Amazon" at bounding box center [609, 454] width 805 height 22
click at [442, 412] on h2 "What Our Students Say" at bounding box center [609, 423] width 805 height 23
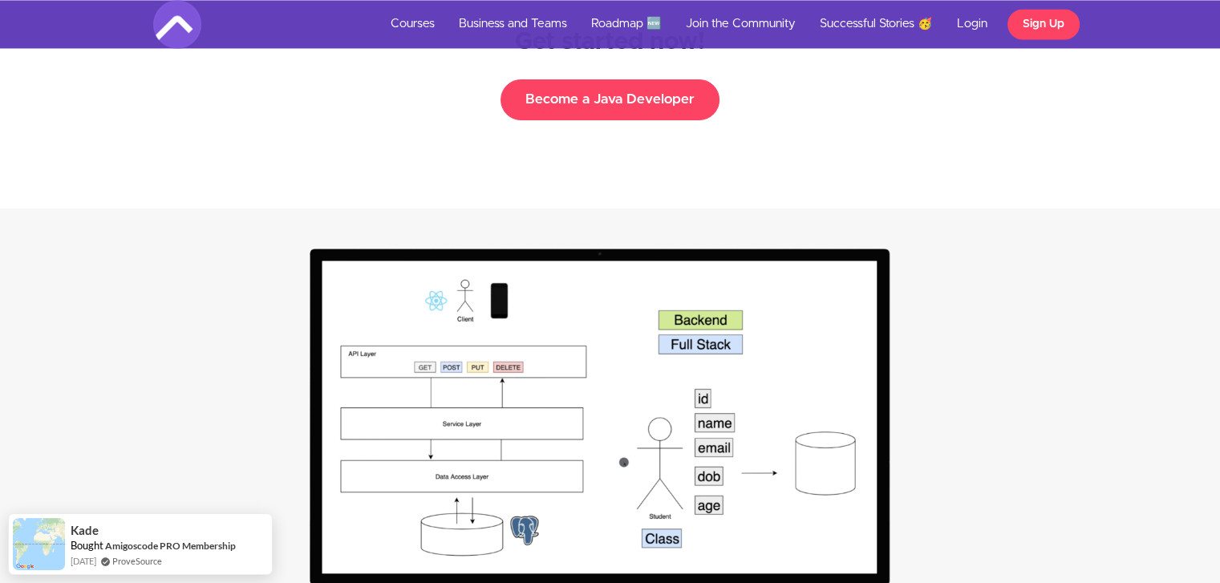
scroll to position [2673, 0]
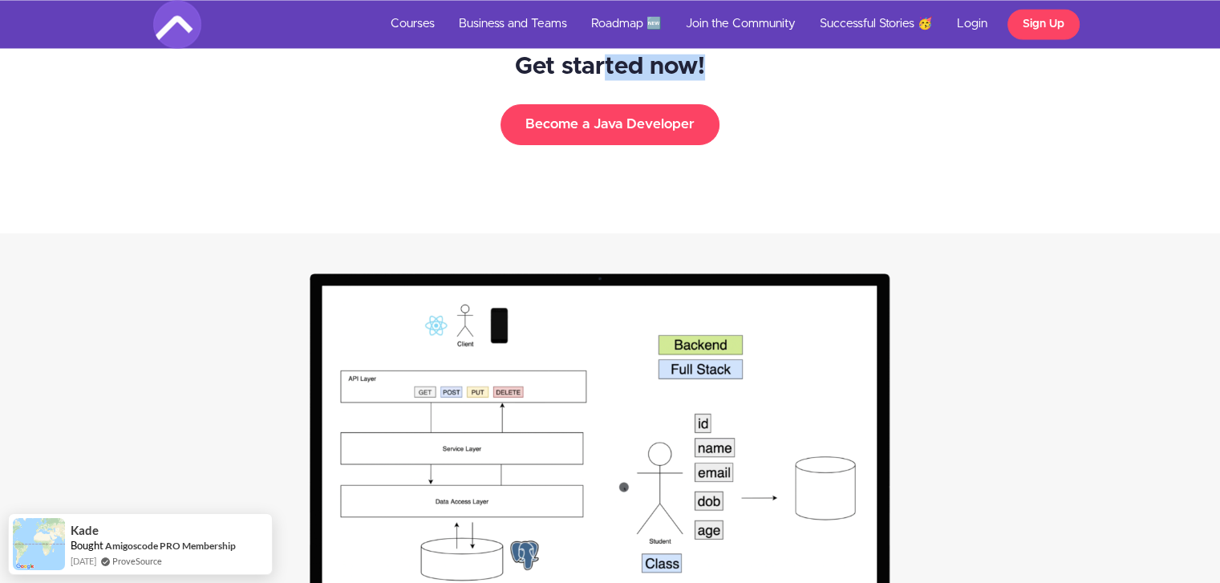
click at [740, 95] on div "Get started now! Free Course Coupon Discount or pay in installments: FREE" at bounding box center [610, 115] width 1220 height 235
click at [730, 78] on div at bounding box center [730, 78] width 0 height 0
